Goal: Task Accomplishment & Management: Use online tool/utility

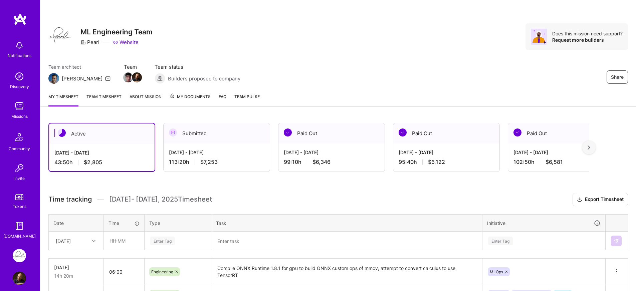
scroll to position [88, 0]
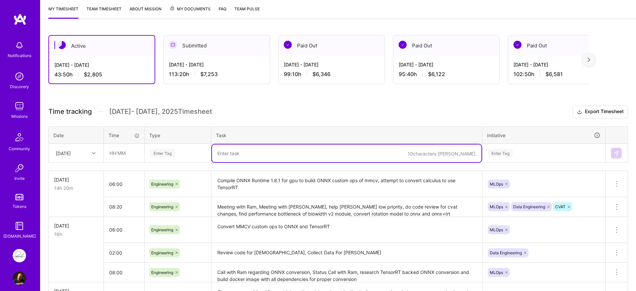
click at [264, 147] on textarea at bounding box center [346, 154] width 269 height 18
click at [261, 104] on div "Active Sep 16 - Sep 30, 2025 43:50 h $2,805 Submitted Sep 1 - Sep 15, 2025 113:…" at bounding box center [337, 203] width 595 height 352
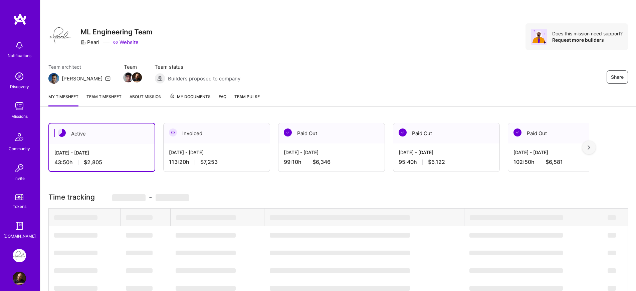
scroll to position [88, 0]
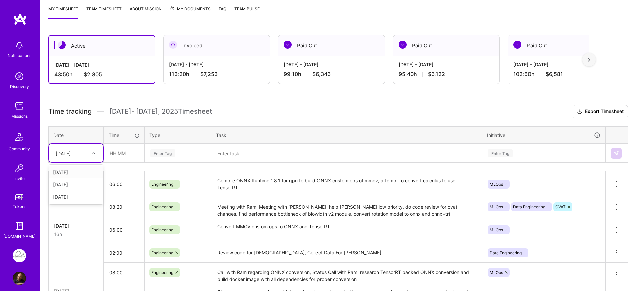
click at [83, 152] on div "[DATE]" at bounding box center [70, 153] width 37 height 11
click at [70, 200] on div "[DATE]" at bounding box center [76, 197] width 54 height 12
click at [127, 157] on input "text" at bounding box center [124, 153] width 40 height 18
type input "05:00"
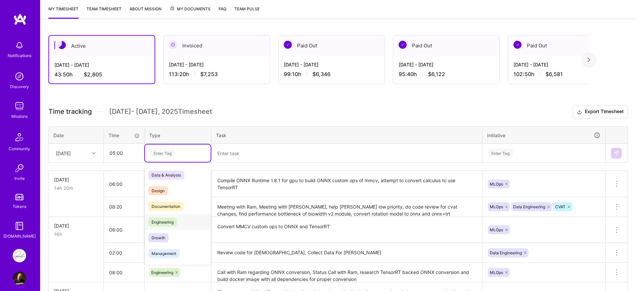
click at [170, 219] on span "Engineering" at bounding box center [162, 222] width 29 height 9
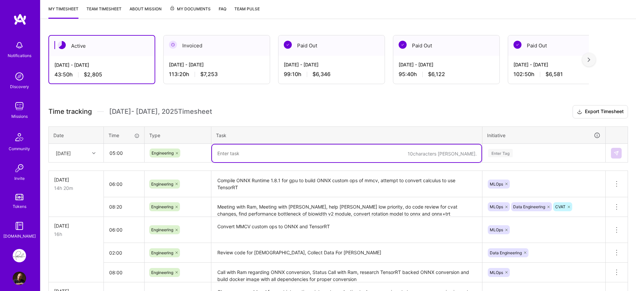
click at [231, 155] on textarea at bounding box center [346, 154] width 269 height 18
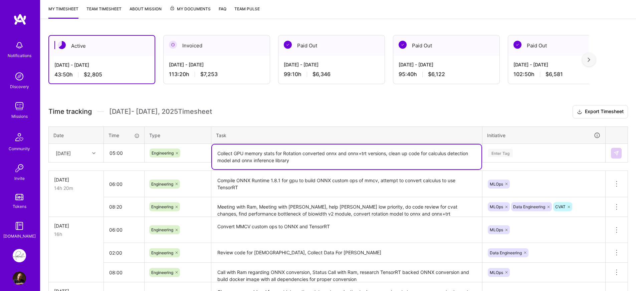
type textarea "Collect GPU memory stats for Rotation converted onnx and onnx+trt versions, cle…"
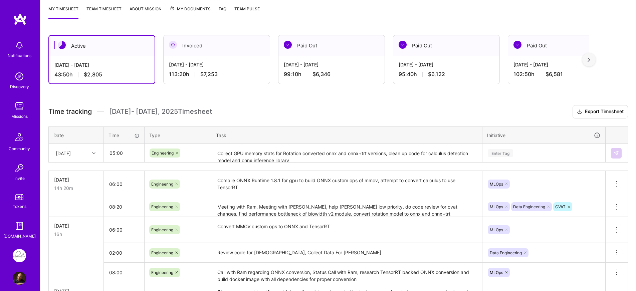
click at [395, 96] on div "Active [DATE] - [DATE] 43:50 h $2,805 Invoiced [DATE] - [DATE] 113:20 h $7,253 …" at bounding box center [337, 203] width 595 height 352
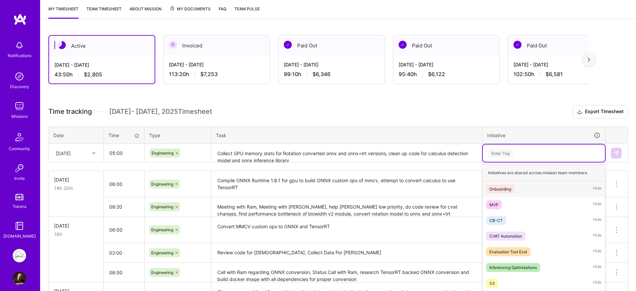
click at [524, 150] on div "Enter Tag" at bounding box center [544, 153] width 122 height 17
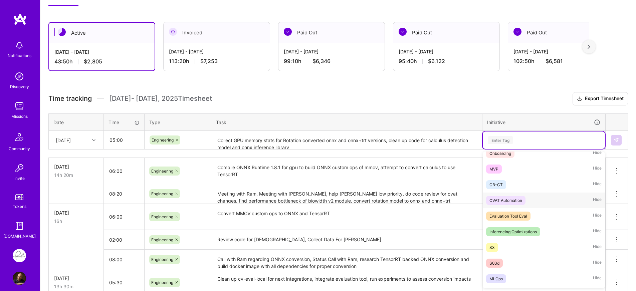
scroll to position [56, 0]
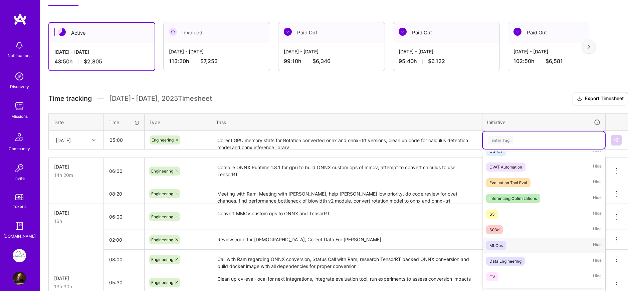
click at [505, 246] on span "MLOps" at bounding box center [496, 245] width 20 height 9
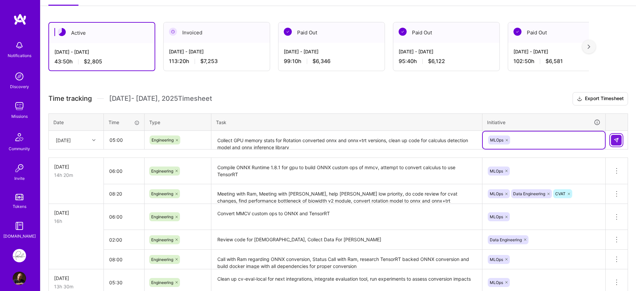
click at [618, 144] on button at bounding box center [616, 140] width 11 height 11
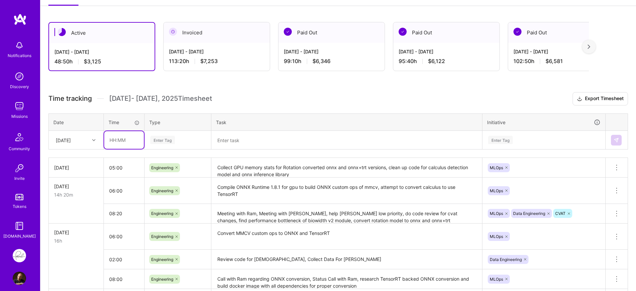
click at [124, 145] on input "text" at bounding box center [124, 140] width 40 height 18
type input "08:00"
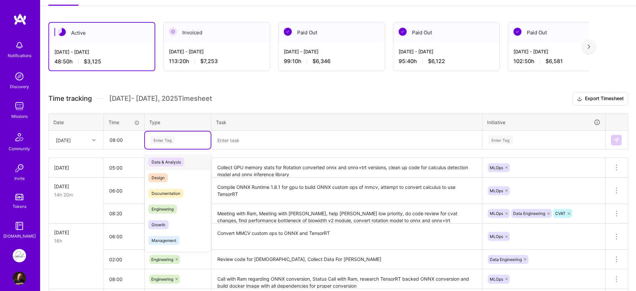
click at [183, 144] on div "Enter Tag" at bounding box center [178, 140] width 56 height 8
click at [173, 207] on span "Engineering" at bounding box center [162, 209] width 29 height 9
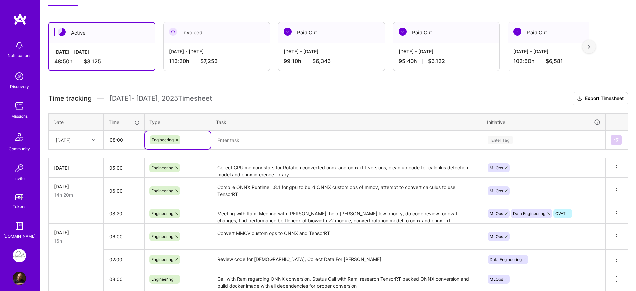
click at [288, 143] on textarea at bounding box center [346, 141] width 269 height 18
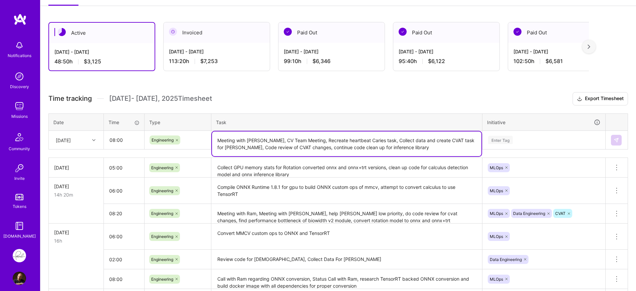
type textarea "Meeting with [PERSON_NAME], CV Team Meeting, Recreate heartbeat Caries task, Co…"
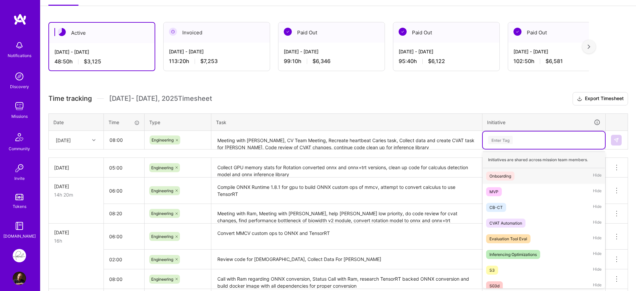
click at [522, 140] on div "Enter Tag" at bounding box center [543, 140] width 113 height 8
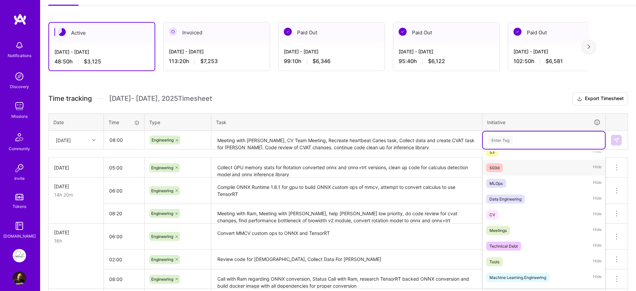
scroll to position [134, 0]
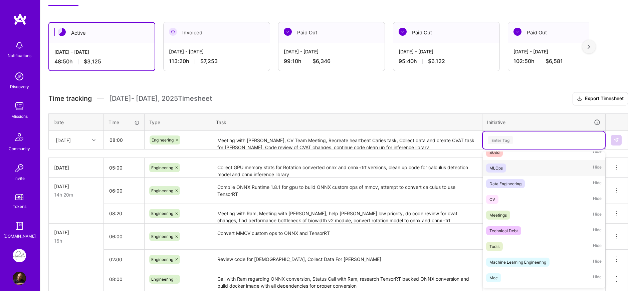
click at [520, 170] on div "MLOps Hide" at bounding box center [544, 168] width 122 height 16
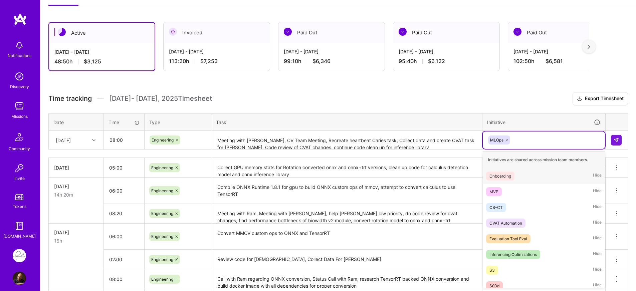
click at [526, 143] on div "MLOps" at bounding box center [543, 140] width 113 height 10
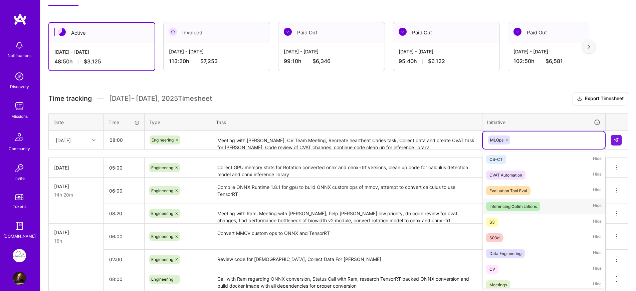
scroll to position [120, 0]
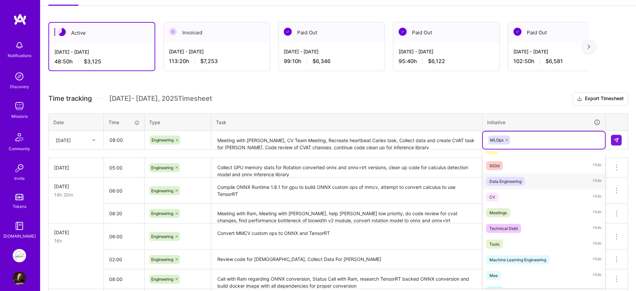
click at [521, 179] on div "Data Engineering" at bounding box center [505, 181] width 32 height 7
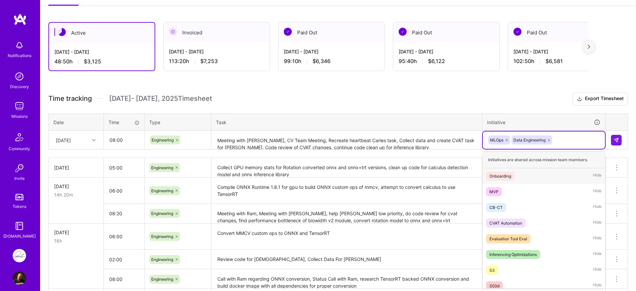
click at [559, 143] on div "MLOps Data Engineering" at bounding box center [543, 140] width 113 height 10
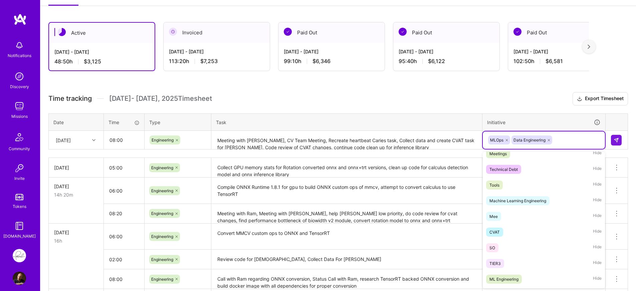
scroll to position [200, 0]
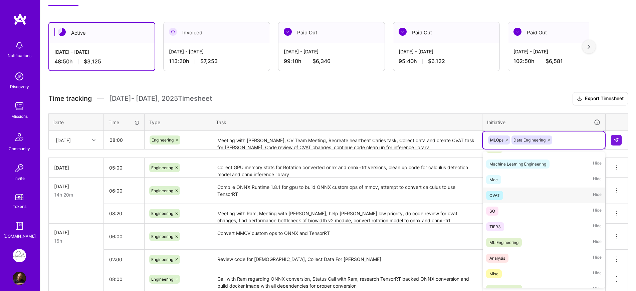
click at [540, 197] on div "CVAT Hide" at bounding box center [544, 196] width 122 height 16
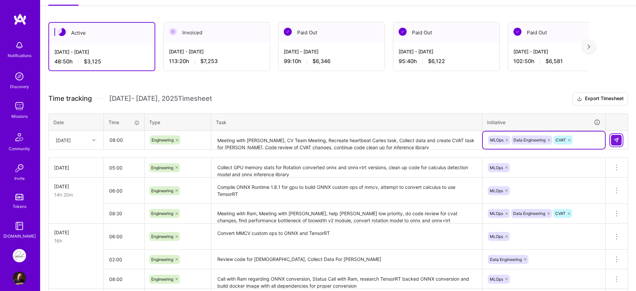
click at [618, 142] on img at bounding box center [615, 140] width 5 height 5
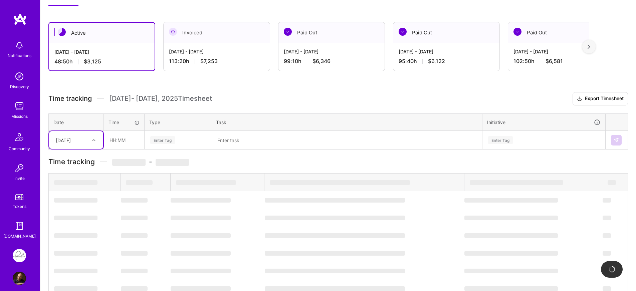
click at [279, 91] on div "Active [DATE] - [DATE] 48:50 h $3,125 Invoiced [DATE] - [DATE] 113:20 h $7,253 …" at bounding box center [337, 207] width 595 height 387
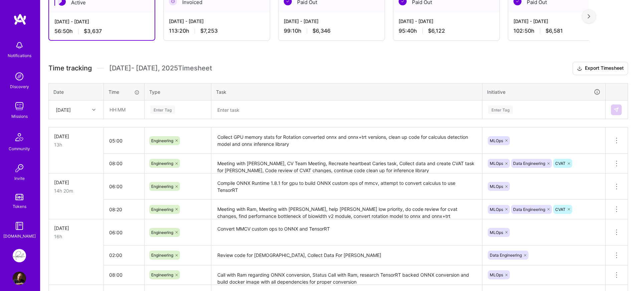
scroll to position [131, 0]
click at [299, 76] on div "Time tracking [DATE] - [DATE] Timesheet Export Timesheet Date Time Type Task In…" at bounding box center [337, 205] width 579 height 287
click at [589, 62] on button "Export Timesheet" at bounding box center [599, 68] width 55 height 13
